Goal: Transaction & Acquisition: Purchase product/service

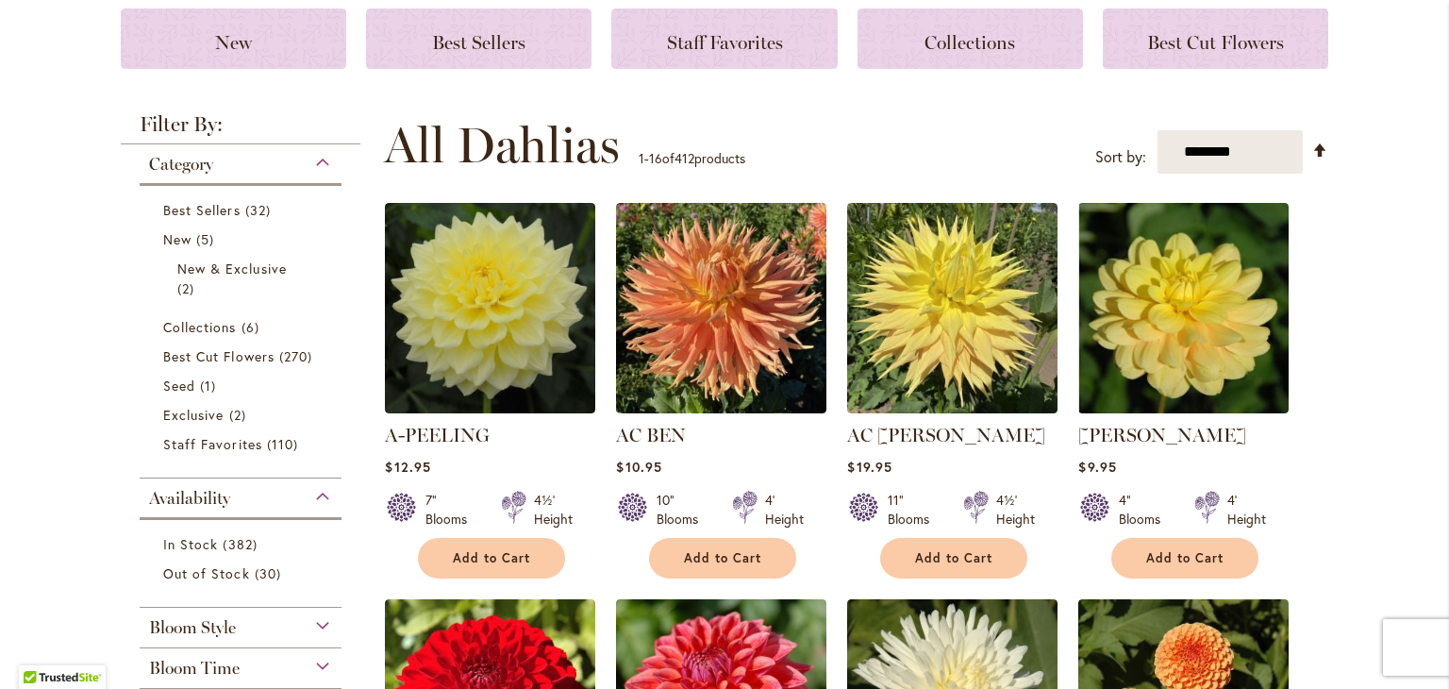
scroll to position [264, 0]
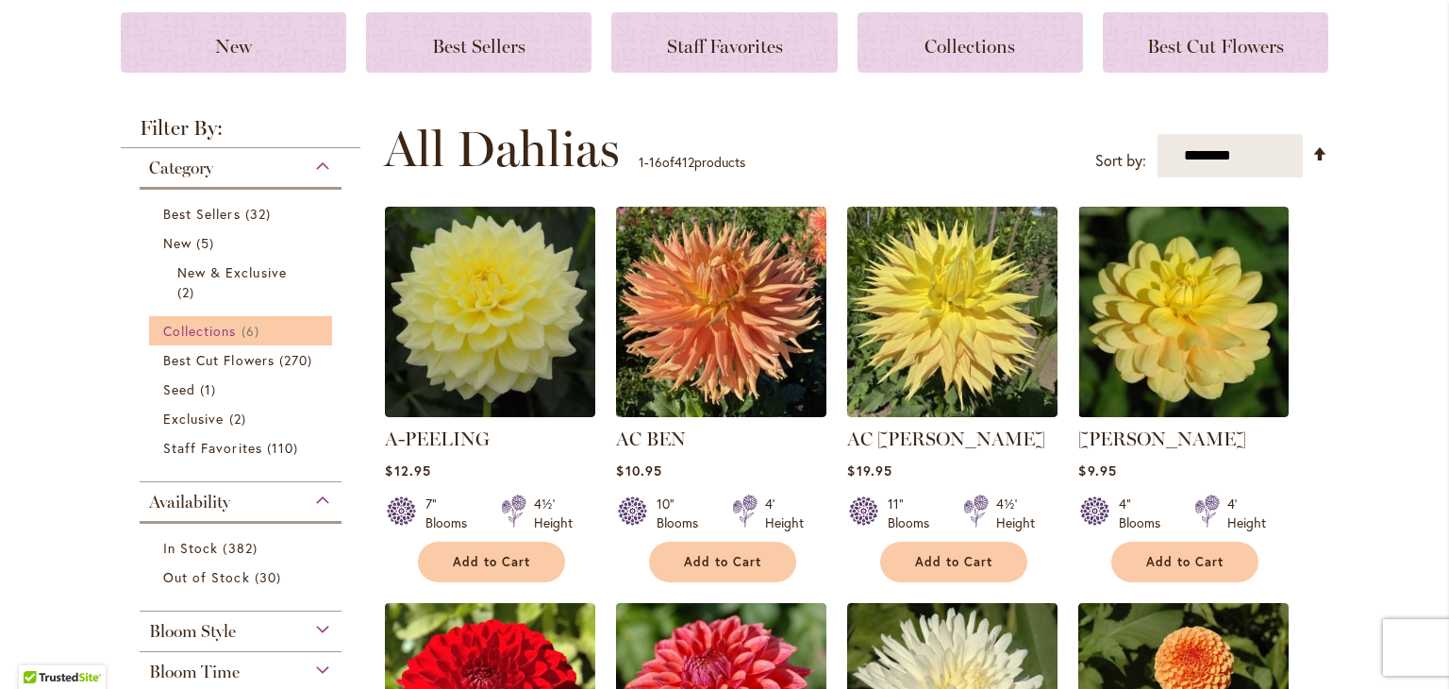
click at [186, 327] on span "Collections" at bounding box center [200, 331] width 74 height 18
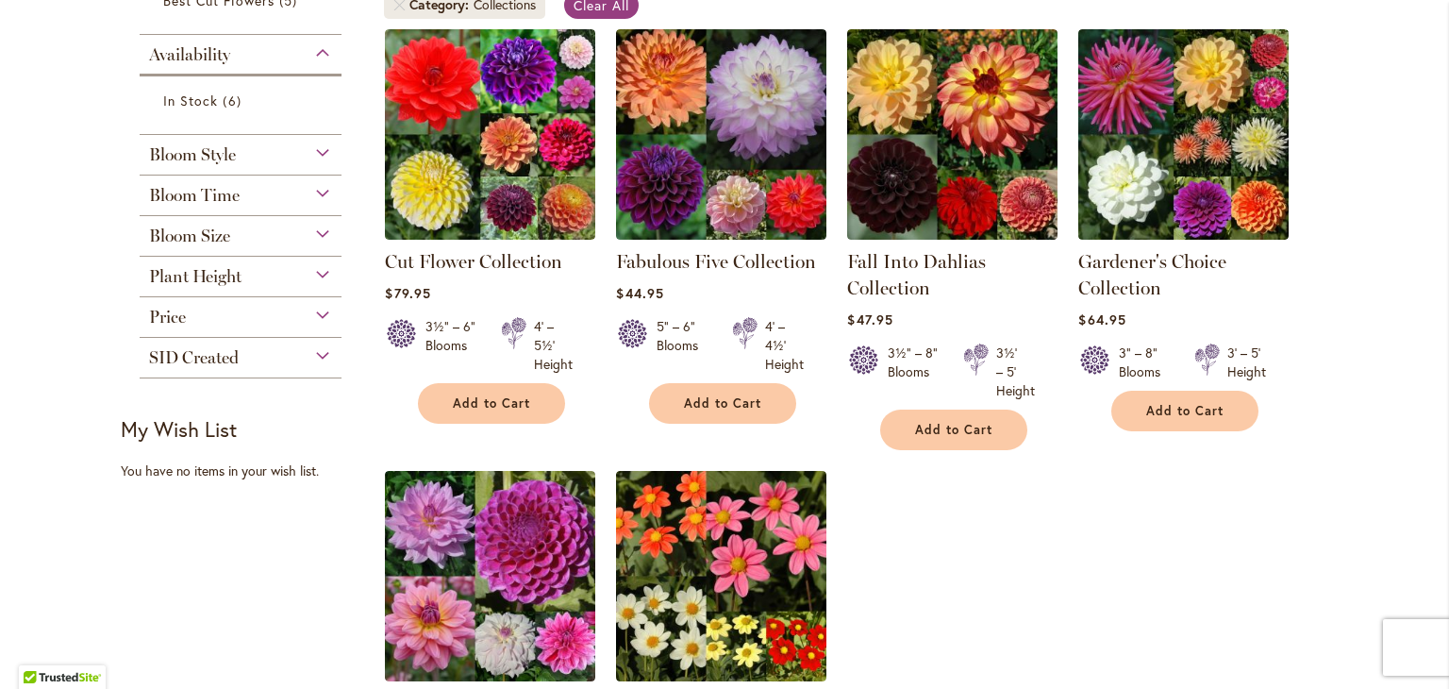
scroll to position [399, 0]
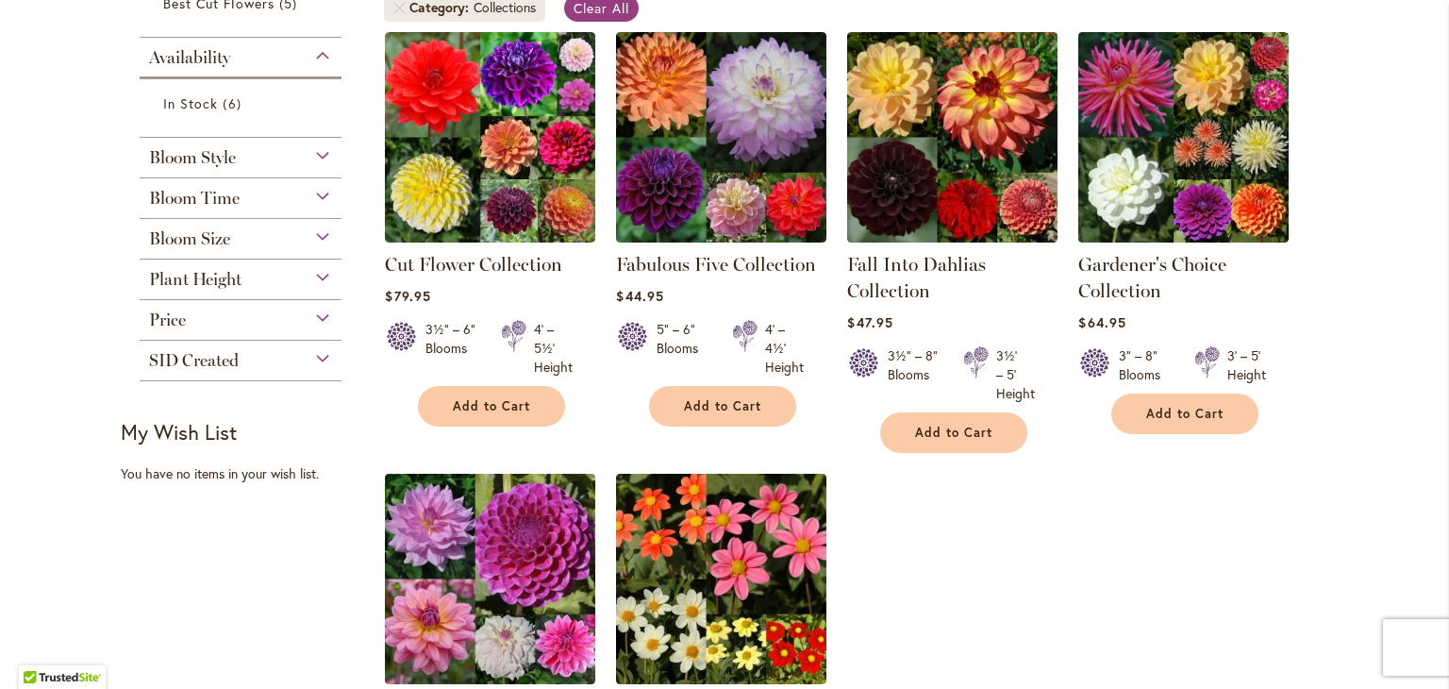
click at [1140, 275] on strong "Gardener's Choice Collection" at bounding box center [1183, 277] width 210 height 53
click at [1150, 253] on link "Gardener's Choice Collection" at bounding box center [1152, 277] width 148 height 49
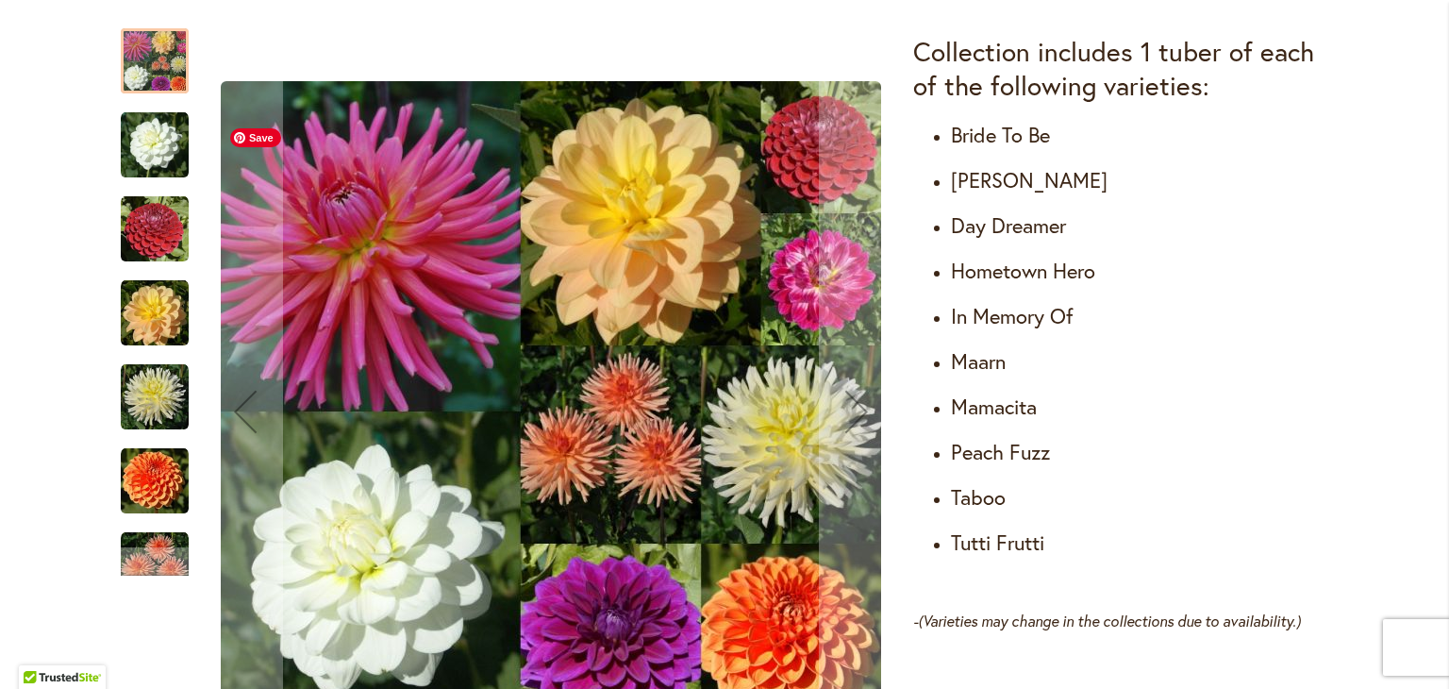
scroll to position [1146, 0]
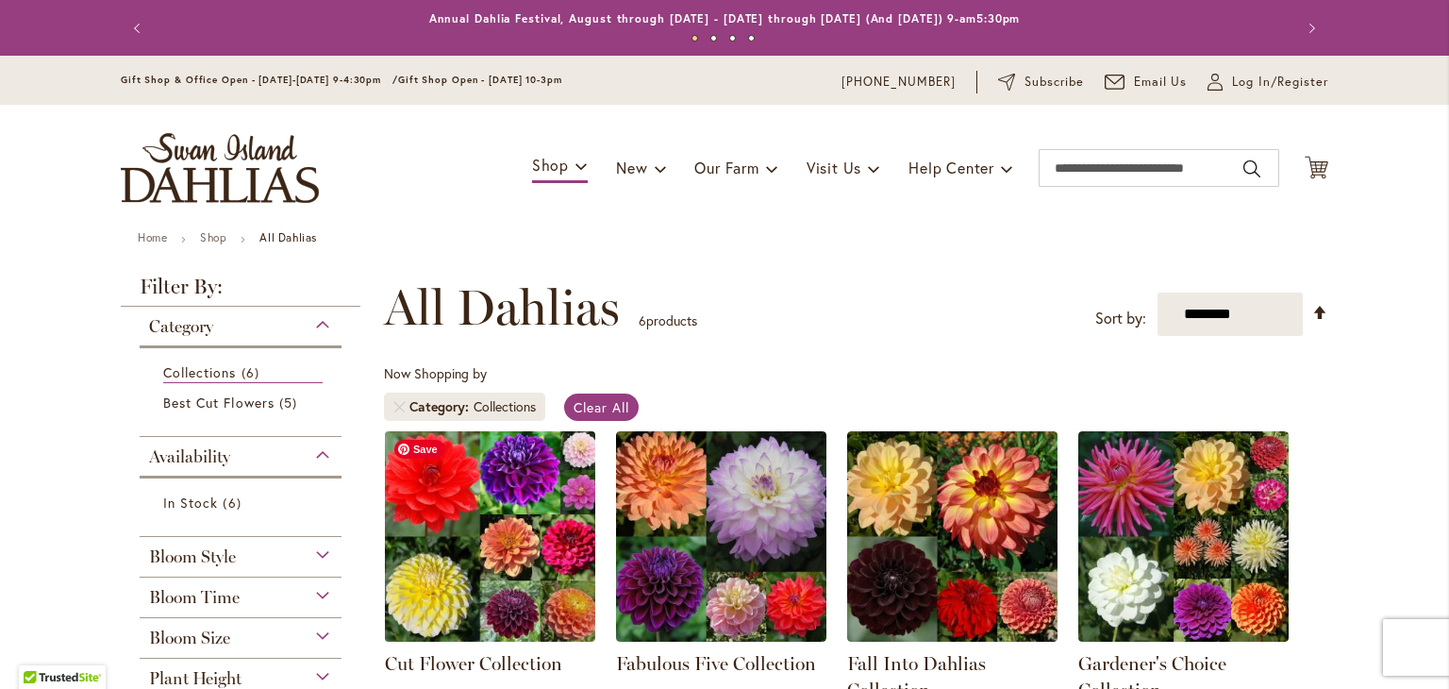
click at [509, 500] on img at bounding box center [490, 536] width 221 height 221
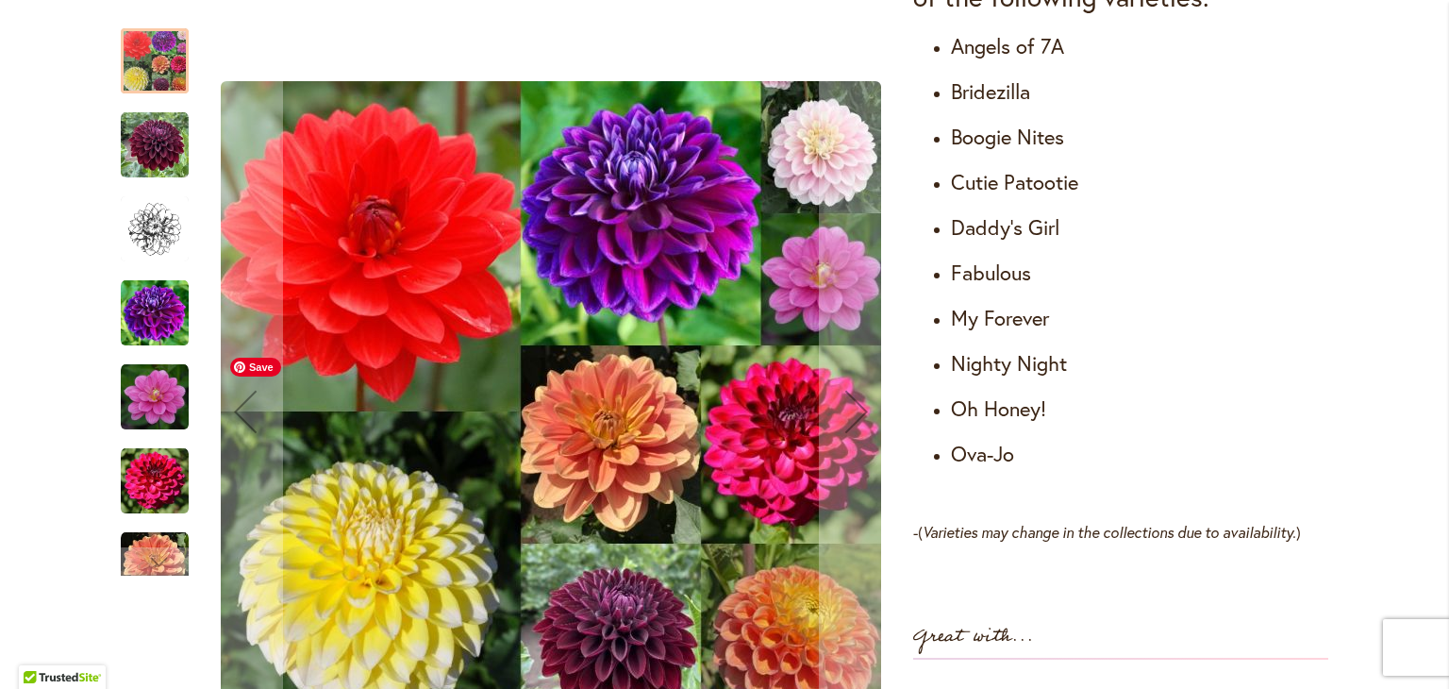
scroll to position [1242, 0]
